Goal: Task Accomplishment & Management: Manage account settings

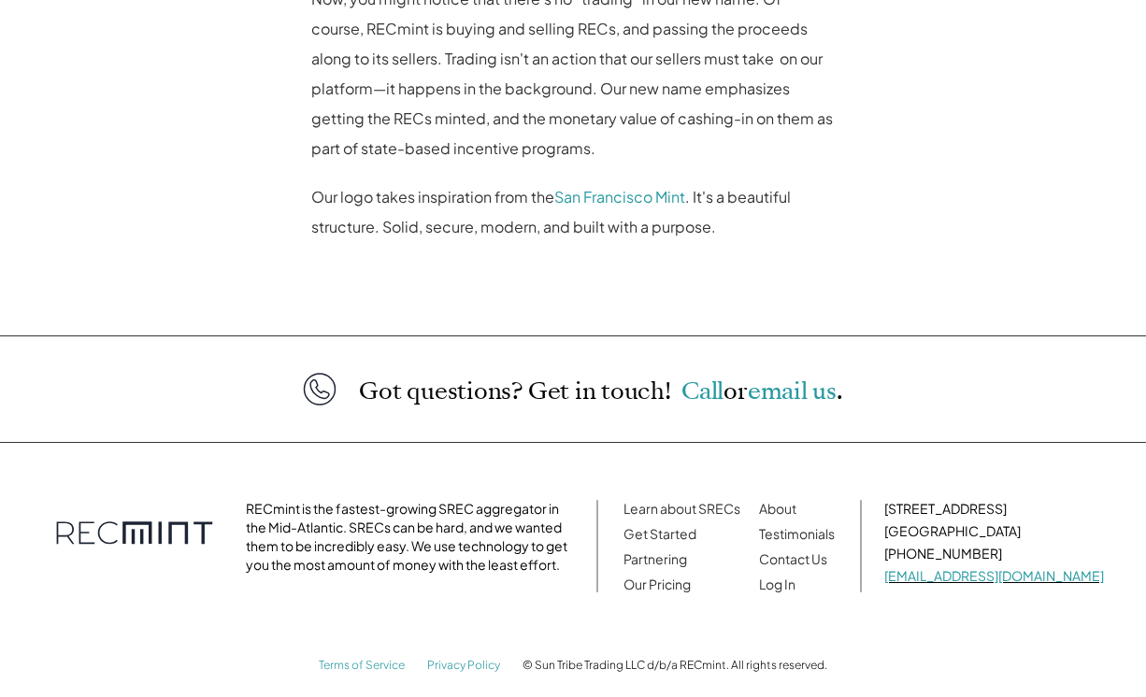
scroll to position [1600, 0]
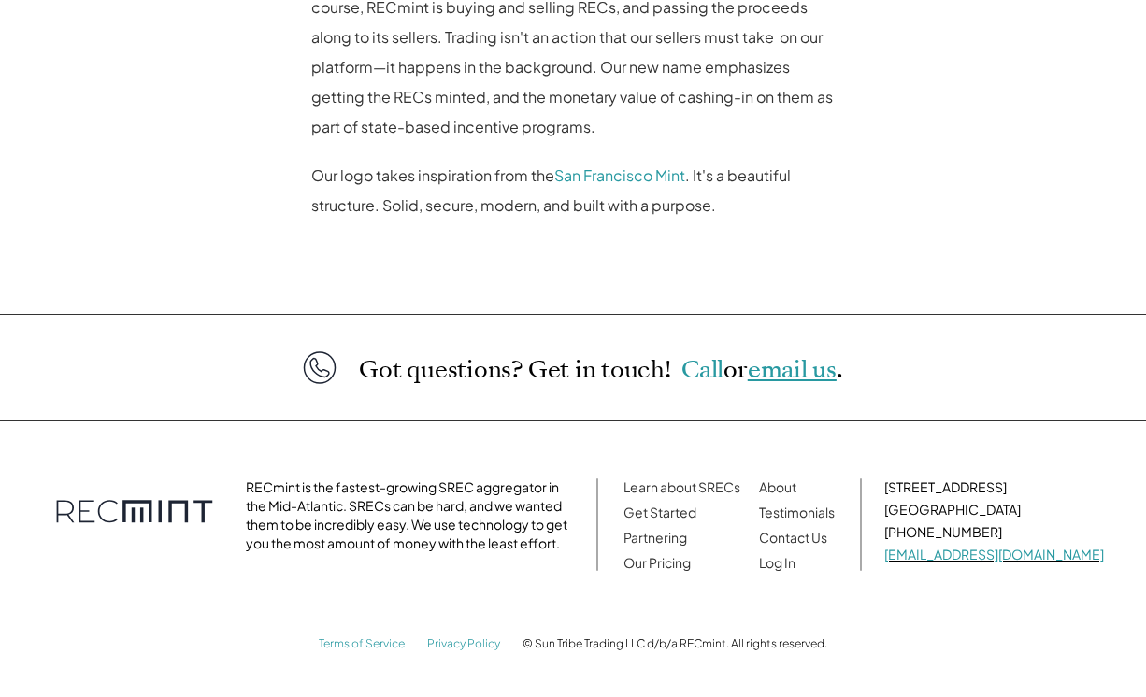
click at [767, 367] on span "email us" at bounding box center [792, 369] width 89 height 33
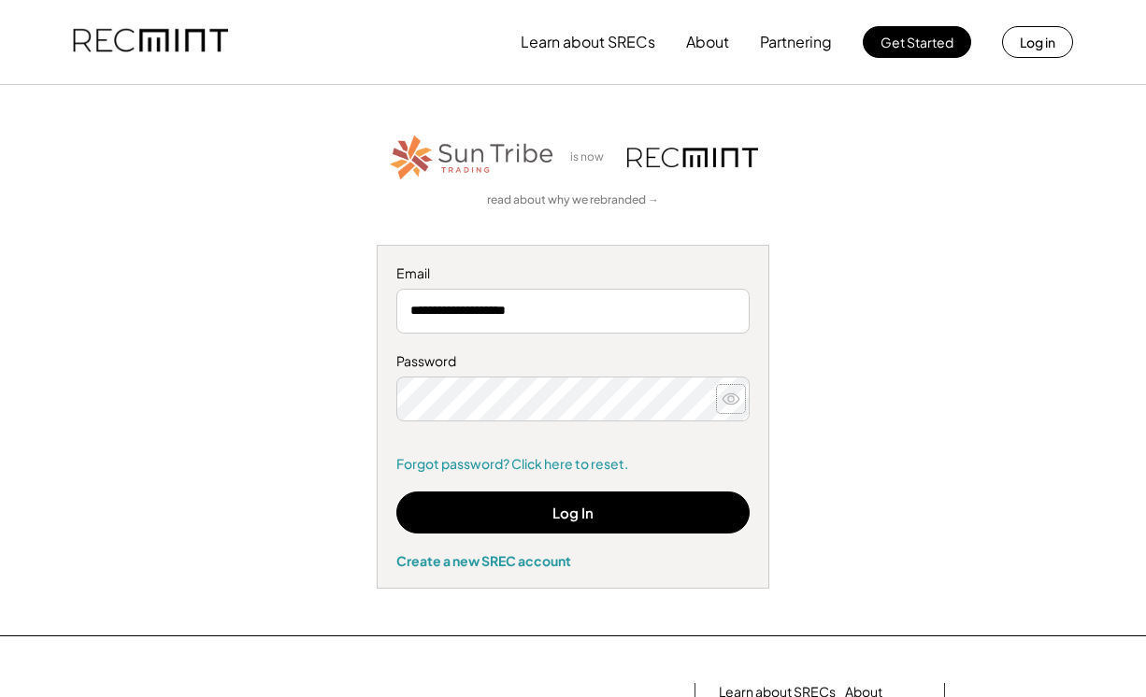
click at [730, 397] on icon at bounding box center [731, 399] width 19 height 19
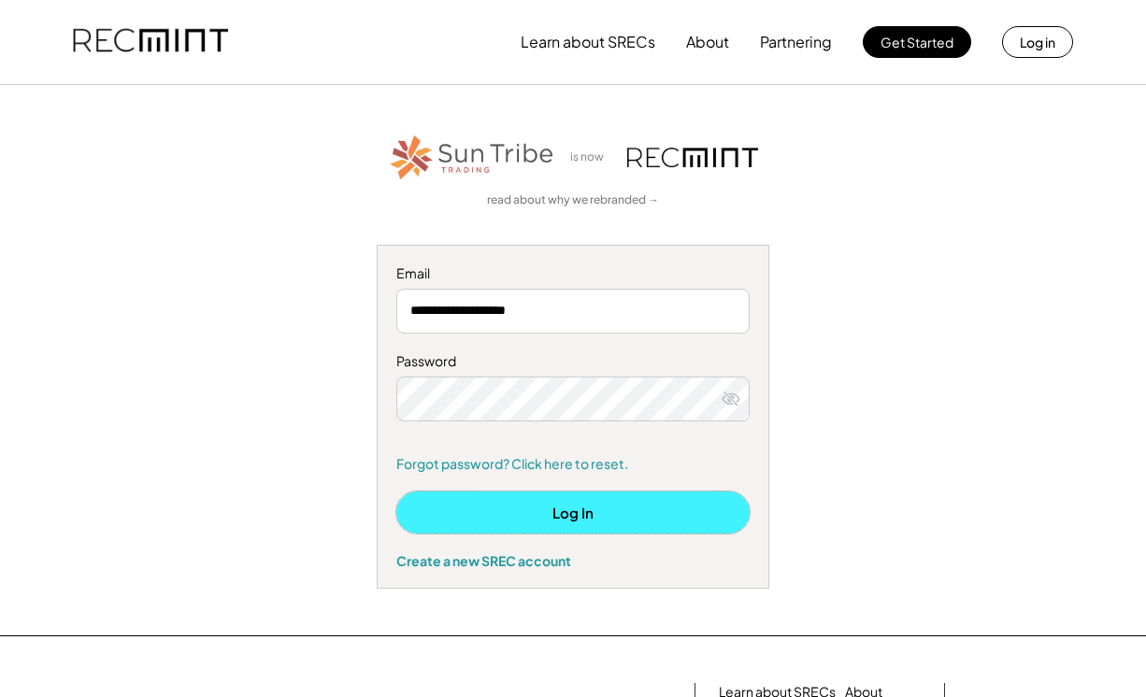
click at [593, 521] on button "Log In" at bounding box center [572, 513] width 353 height 42
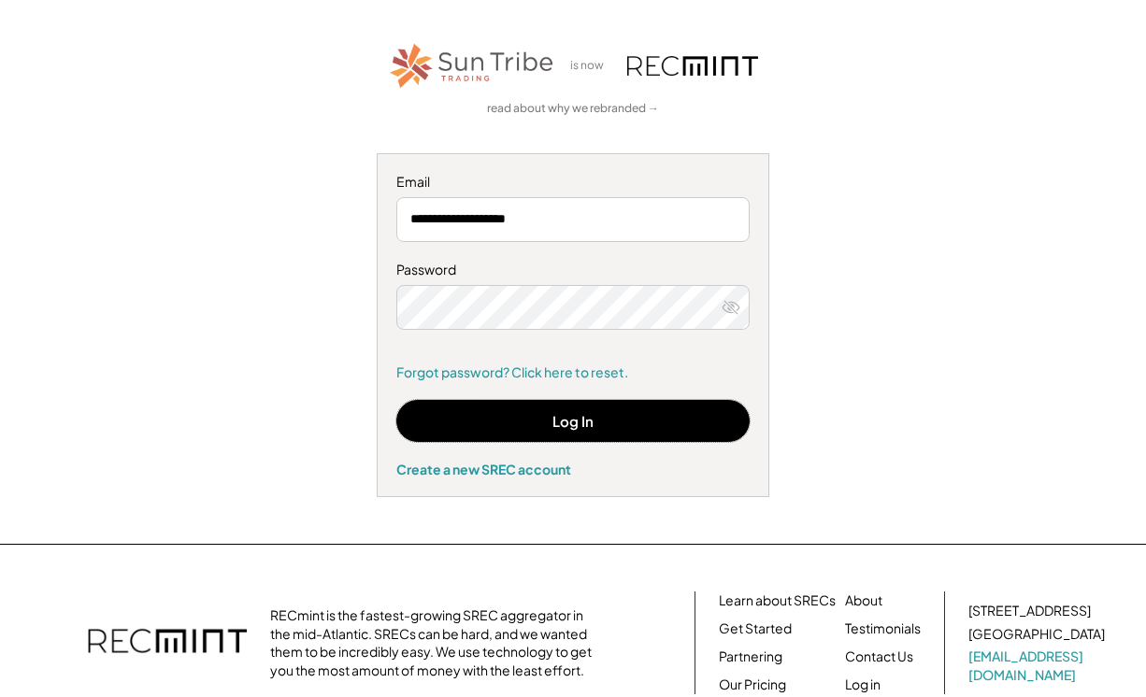
scroll to position [102, 0]
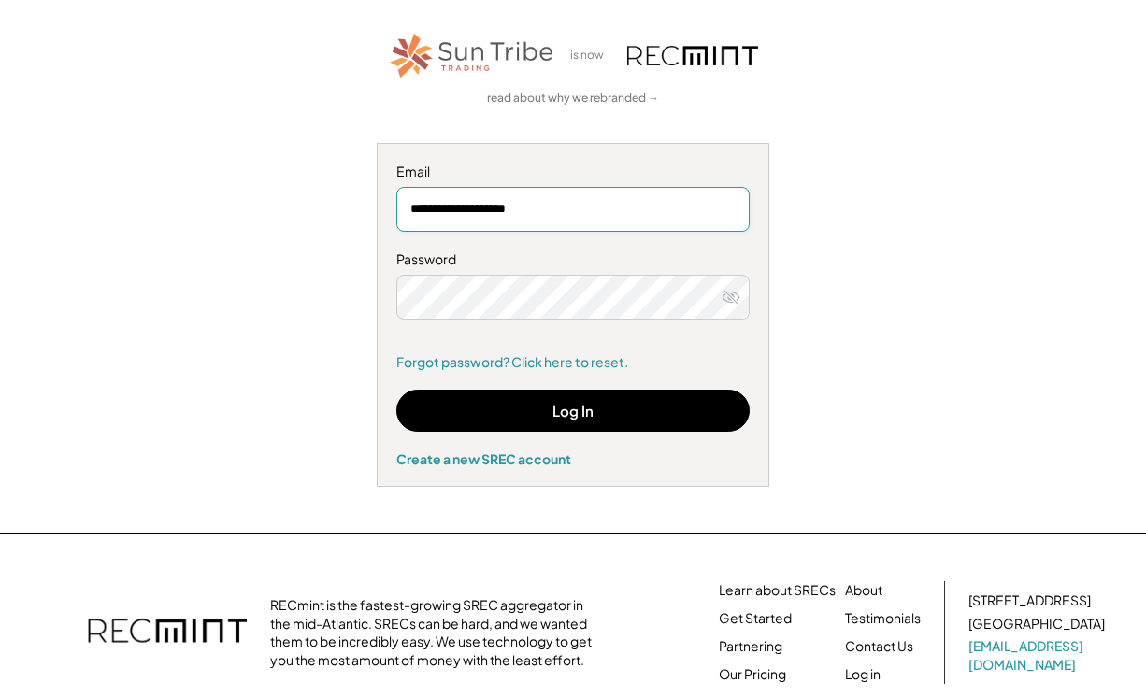
click at [465, 213] on input "**********" at bounding box center [572, 209] width 353 height 45
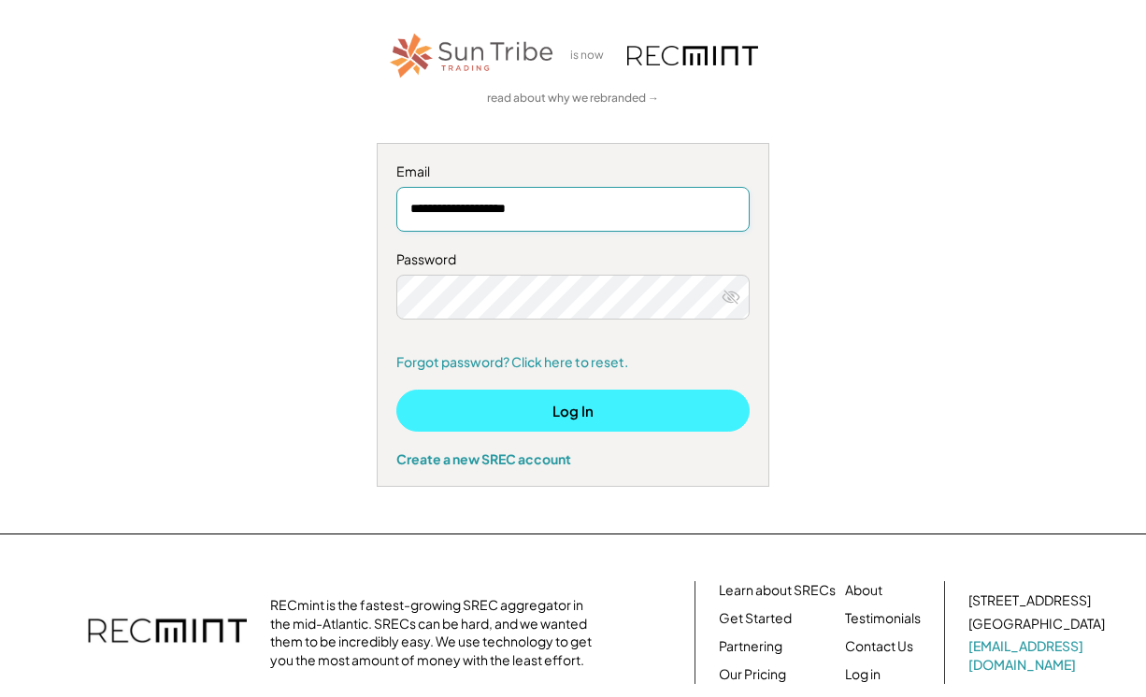
type input "**********"
click at [591, 413] on button "Log In" at bounding box center [572, 411] width 353 height 42
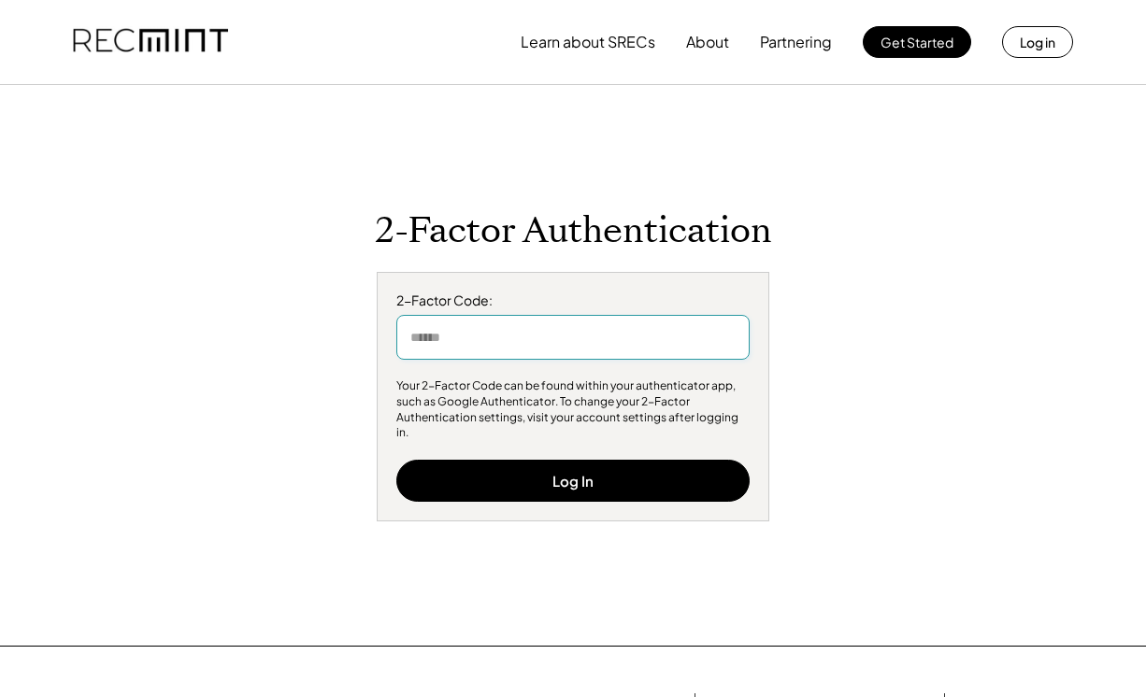
click at [428, 341] on input "input" at bounding box center [572, 337] width 353 height 45
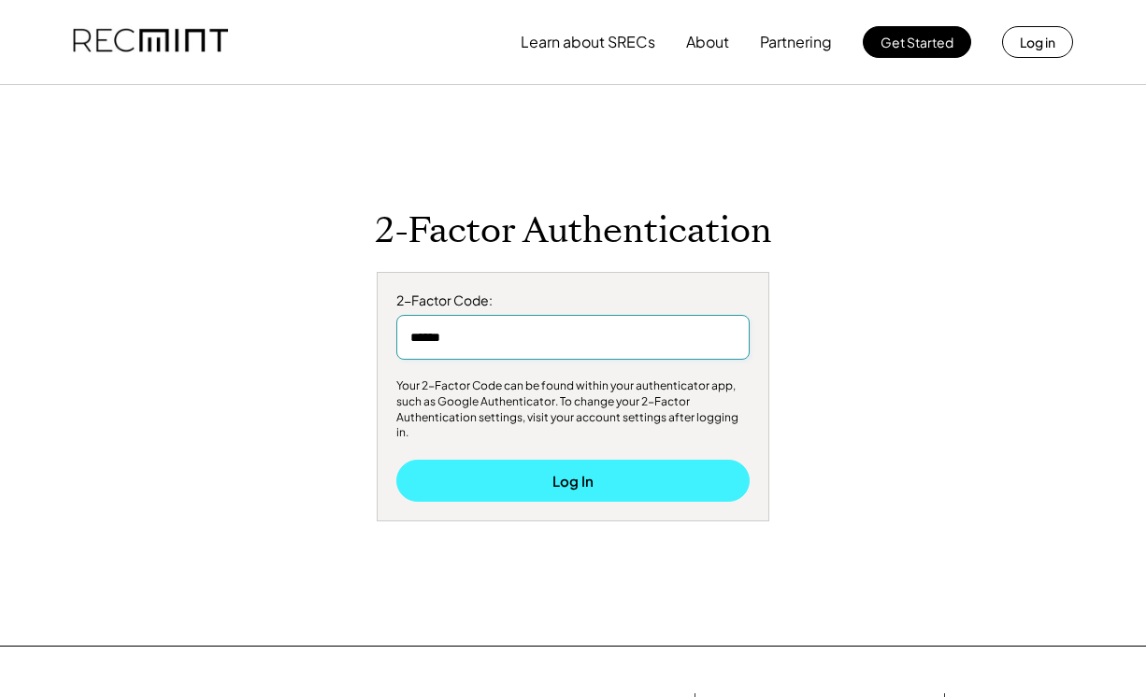
type input "******"
click at [568, 463] on button "Log In" at bounding box center [572, 481] width 353 height 42
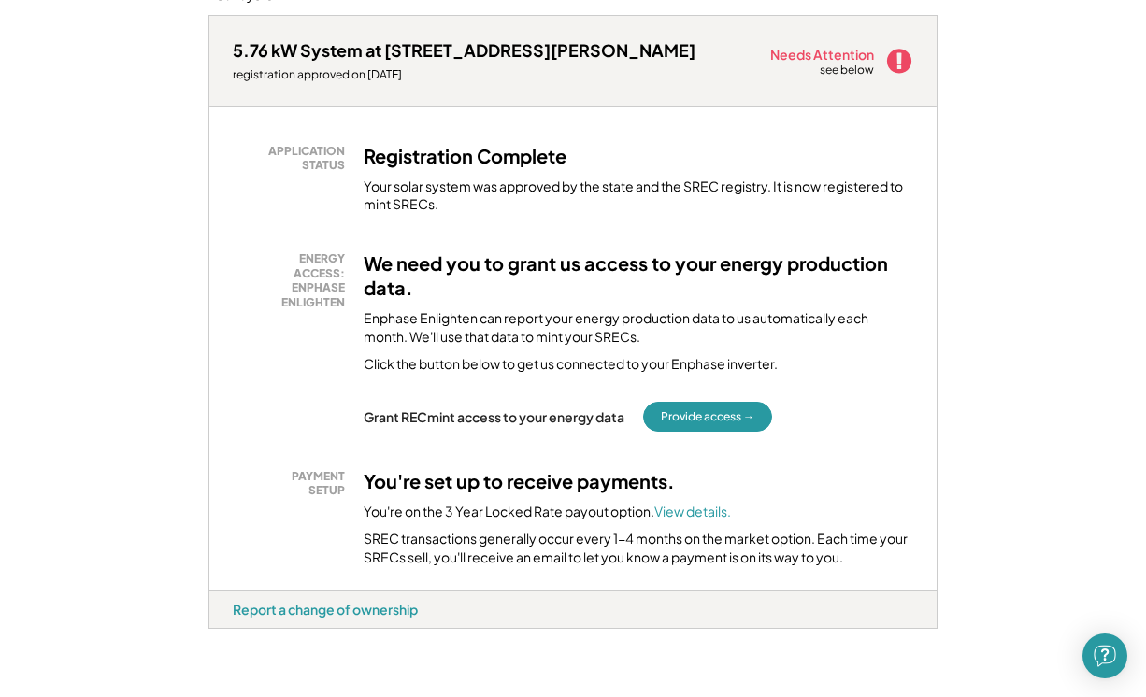
scroll to position [271, 0]
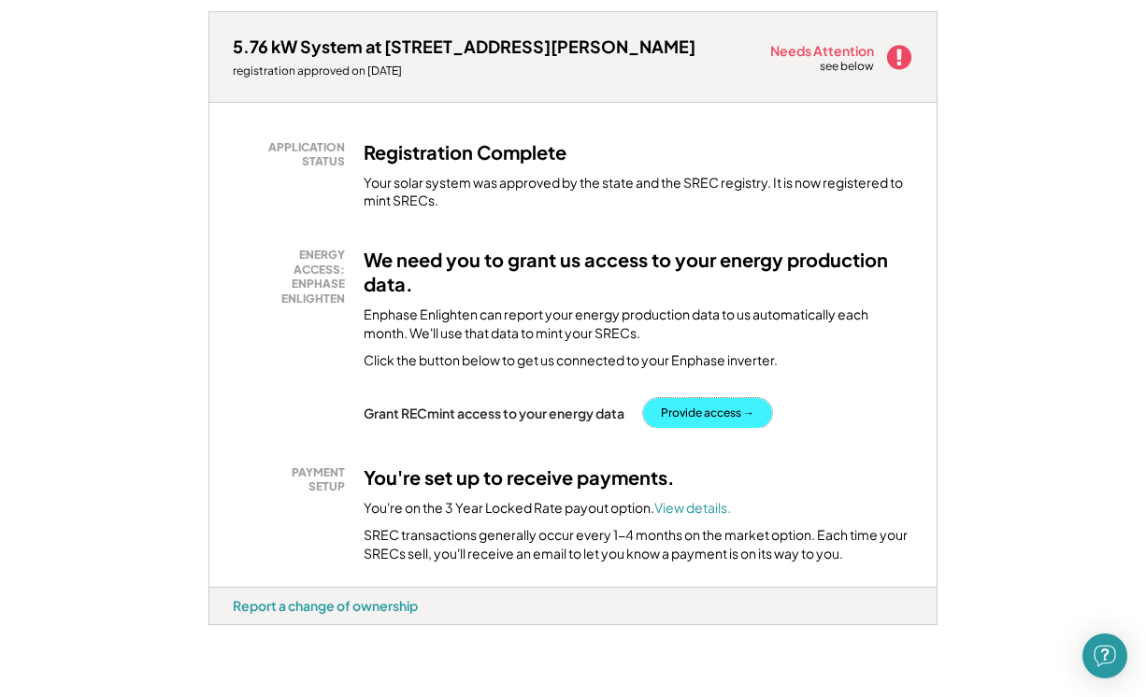
click at [706, 412] on button "Provide access →" at bounding box center [707, 413] width 129 height 30
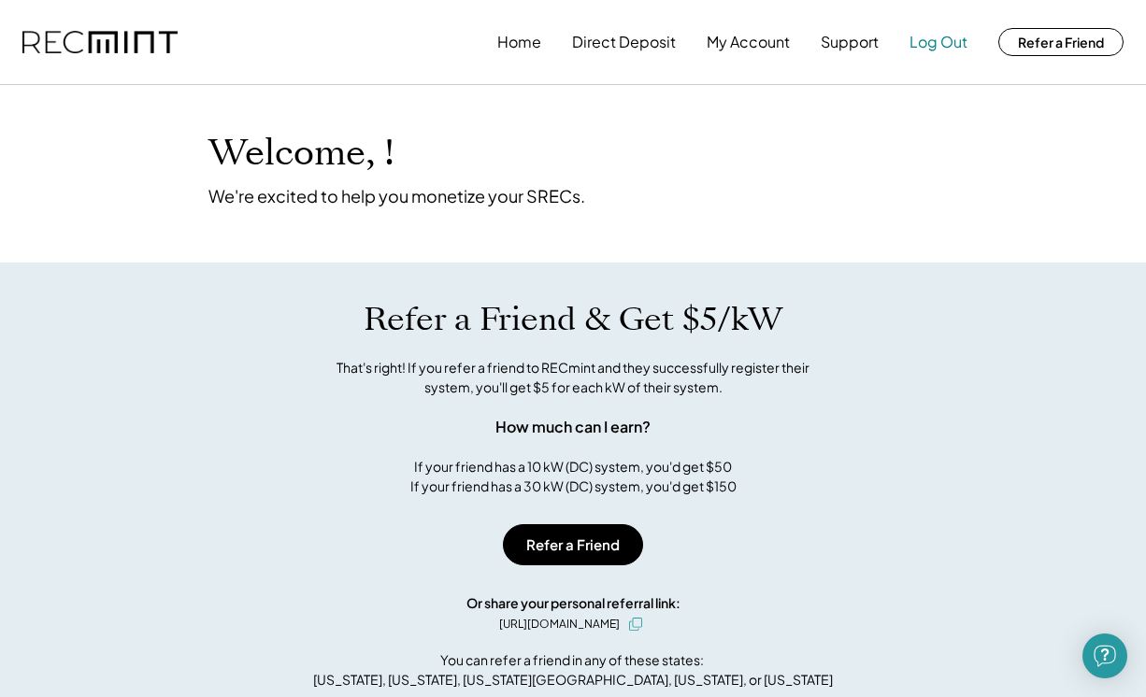
click at [931, 39] on button "Log Out" at bounding box center [939, 41] width 58 height 37
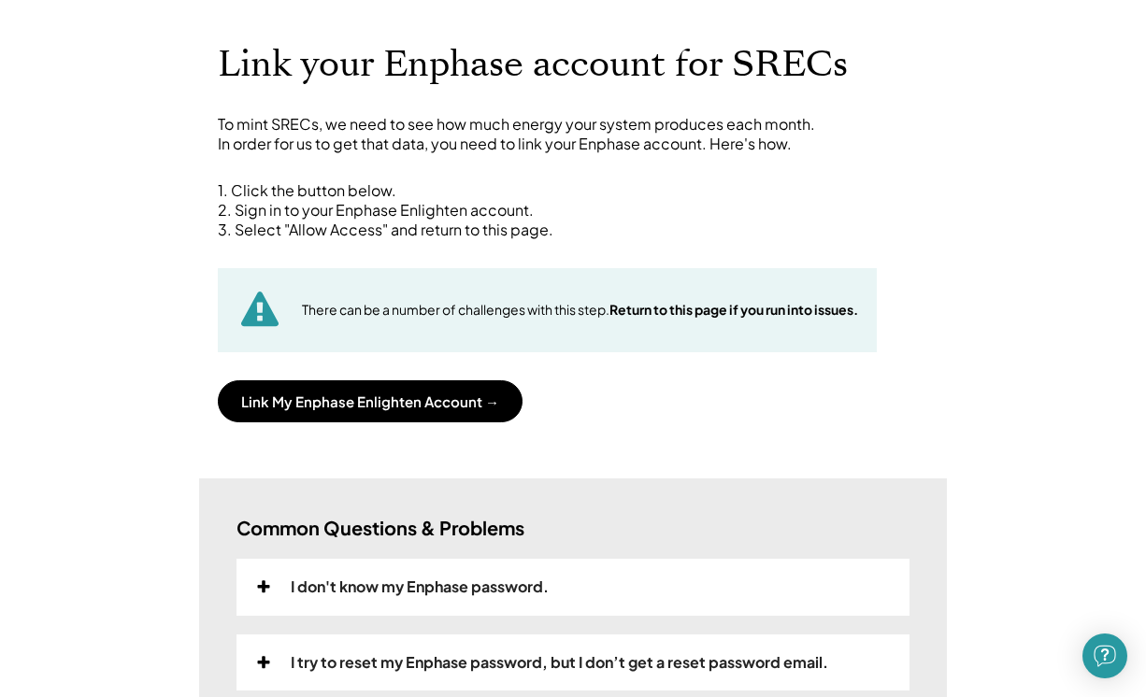
scroll to position [86, 0]
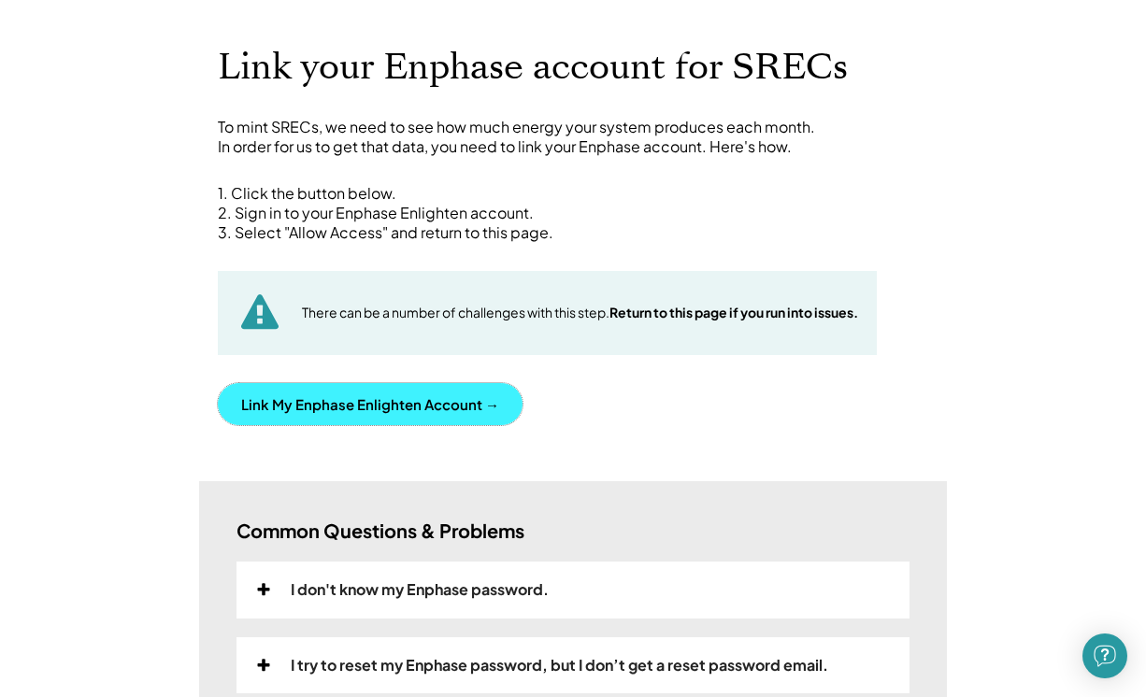
click at [328, 404] on button "Link My Enphase Enlighten Account →" at bounding box center [370, 404] width 305 height 42
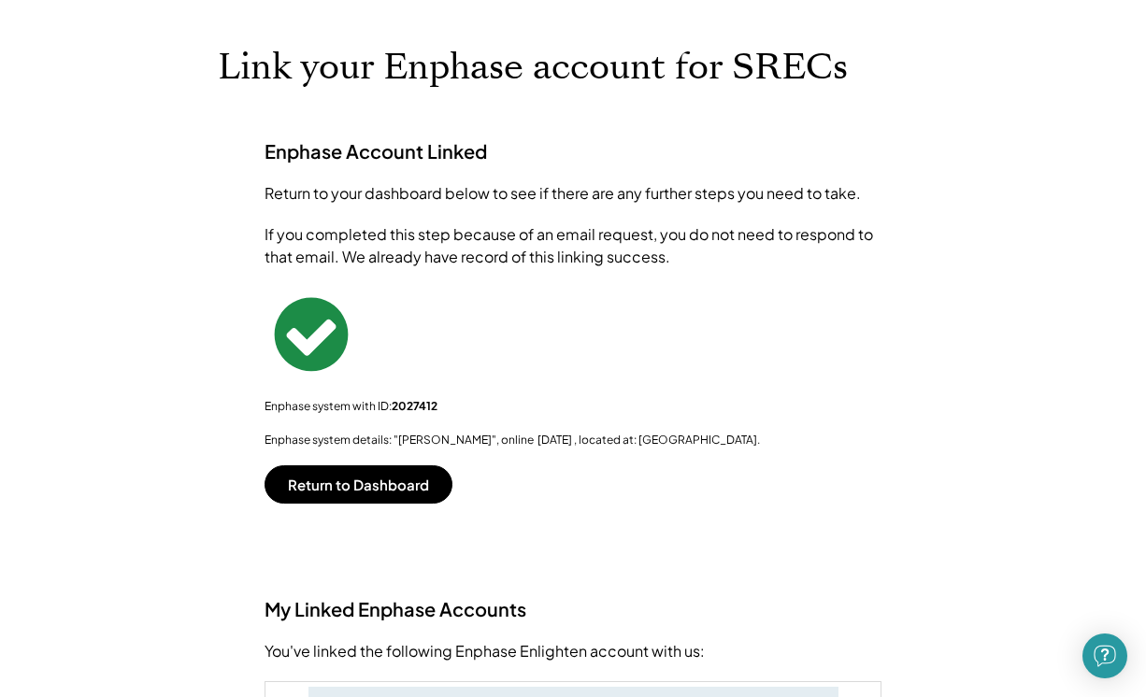
scroll to position [0, 0]
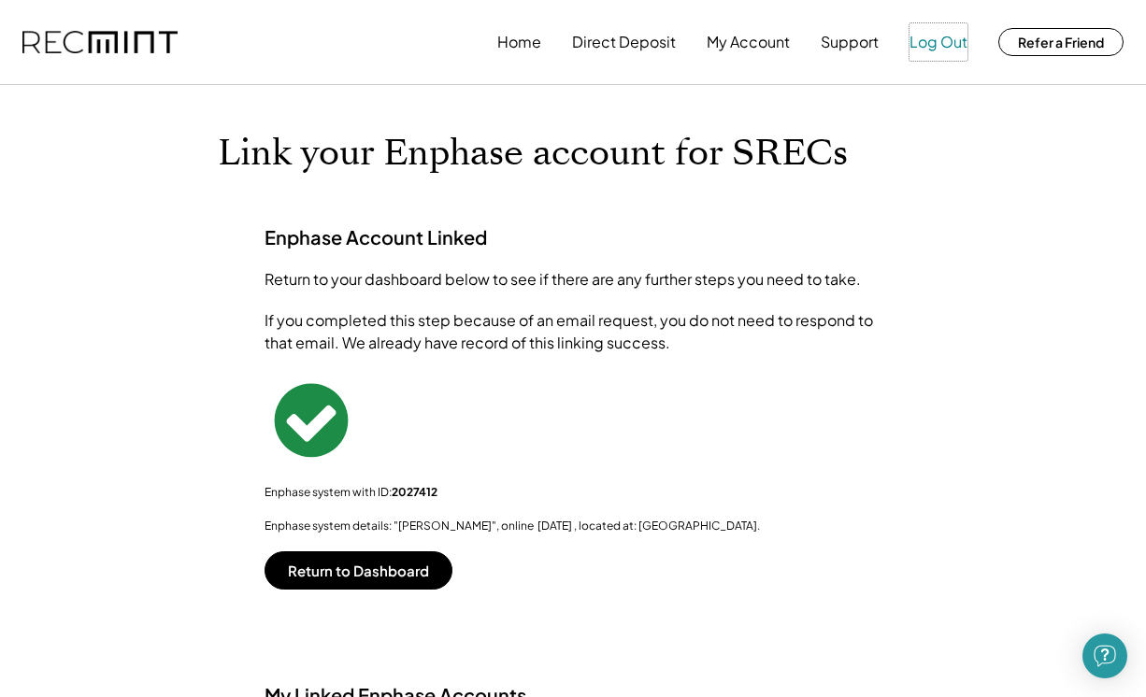
click at [939, 40] on button "Log Out" at bounding box center [939, 41] width 58 height 37
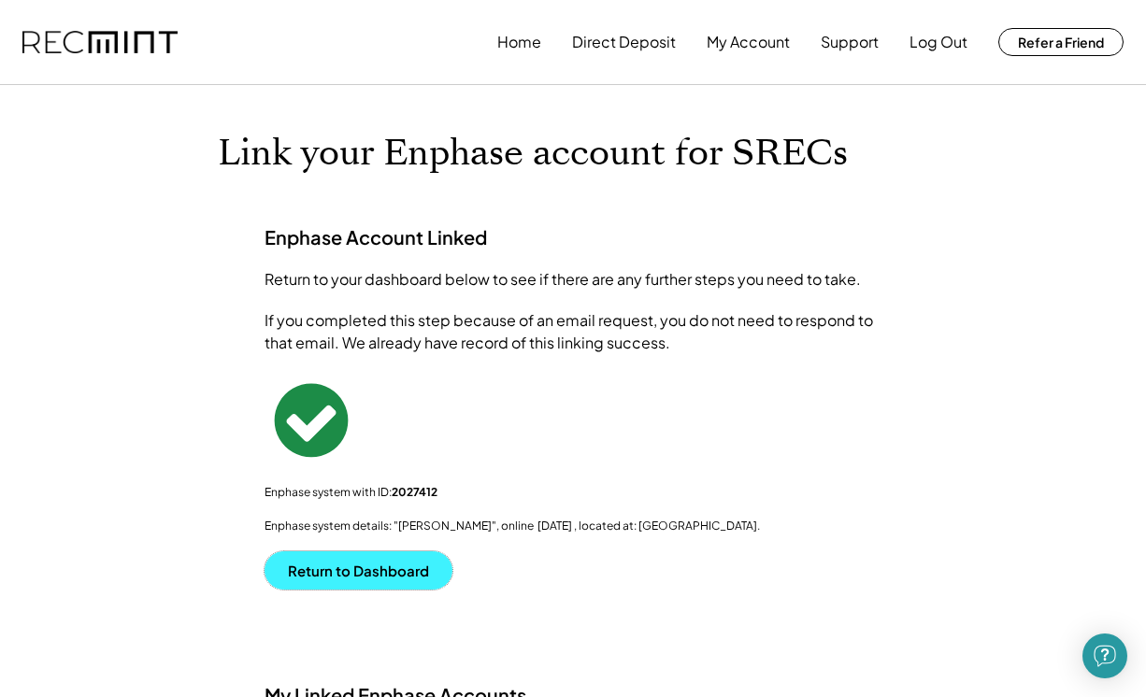
click at [358, 570] on button "Return to Dashboard" at bounding box center [359, 571] width 188 height 38
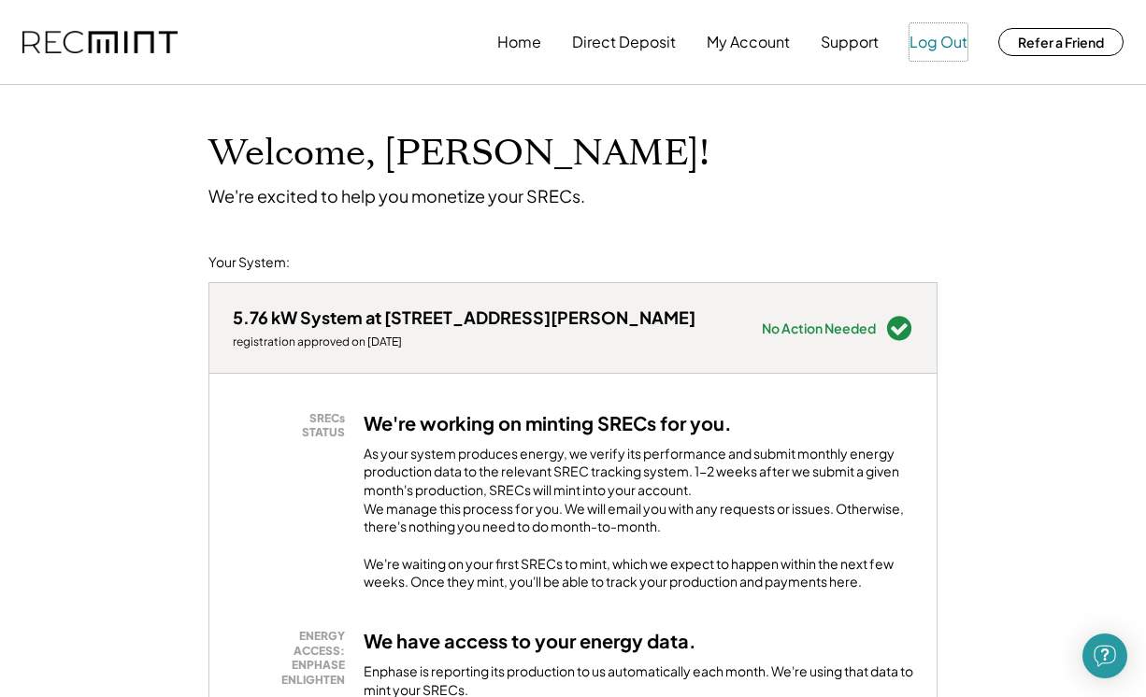
click at [935, 44] on button "Log Out" at bounding box center [939, 41] width 58 height 37
